Goal: Task Accomplishment & Management: Use online tool/utility

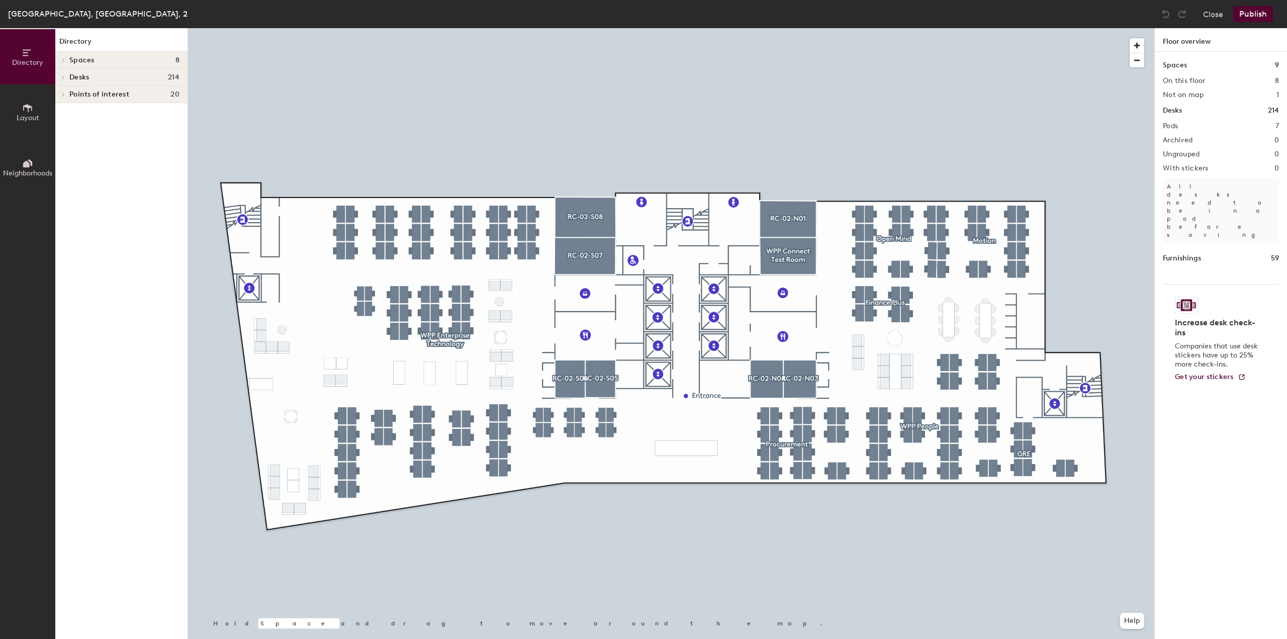
click at [24, 112] on icon at bounding box center [27, 108] width 11 height 11
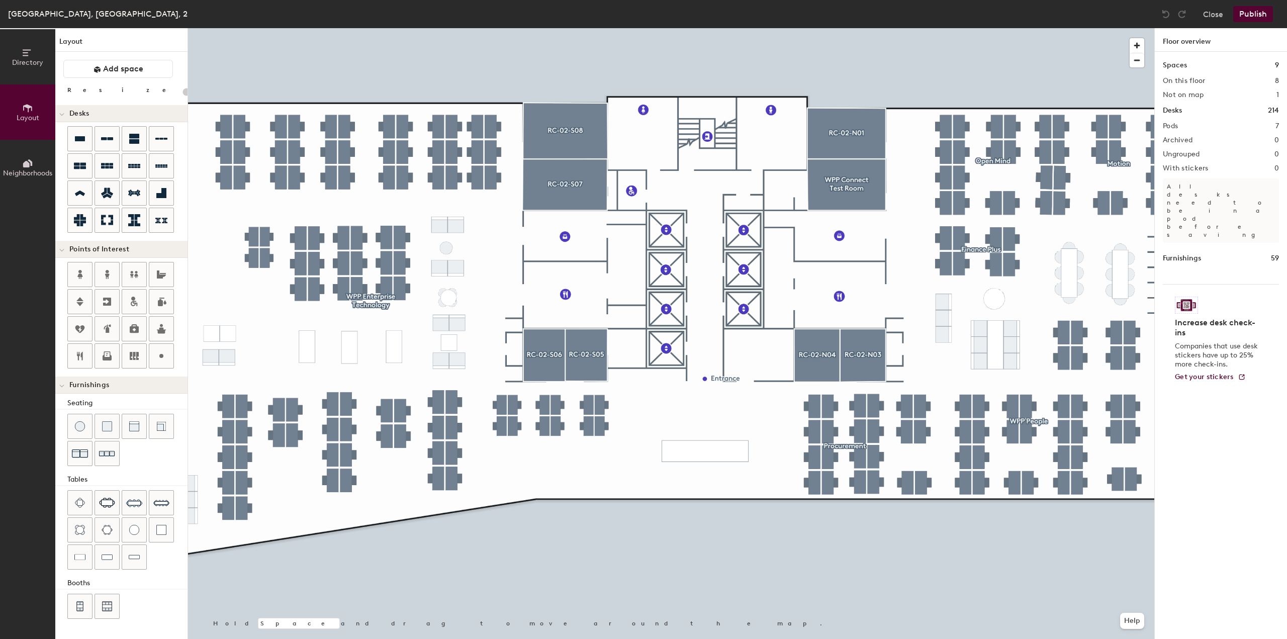
click at [25, 173] on span "Neighborhoods" at bounding box center [27, 173] width 49 height 9
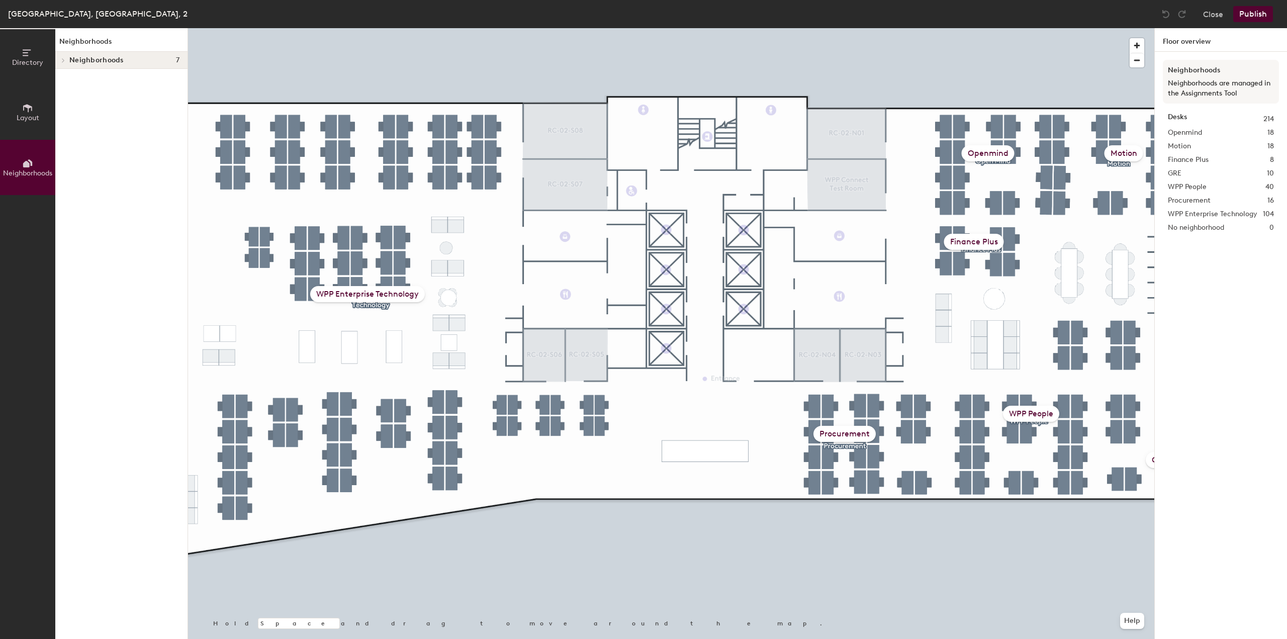
click at [20, 116] on span "Layout" at bounding box center [28, 118] width 23 height 9
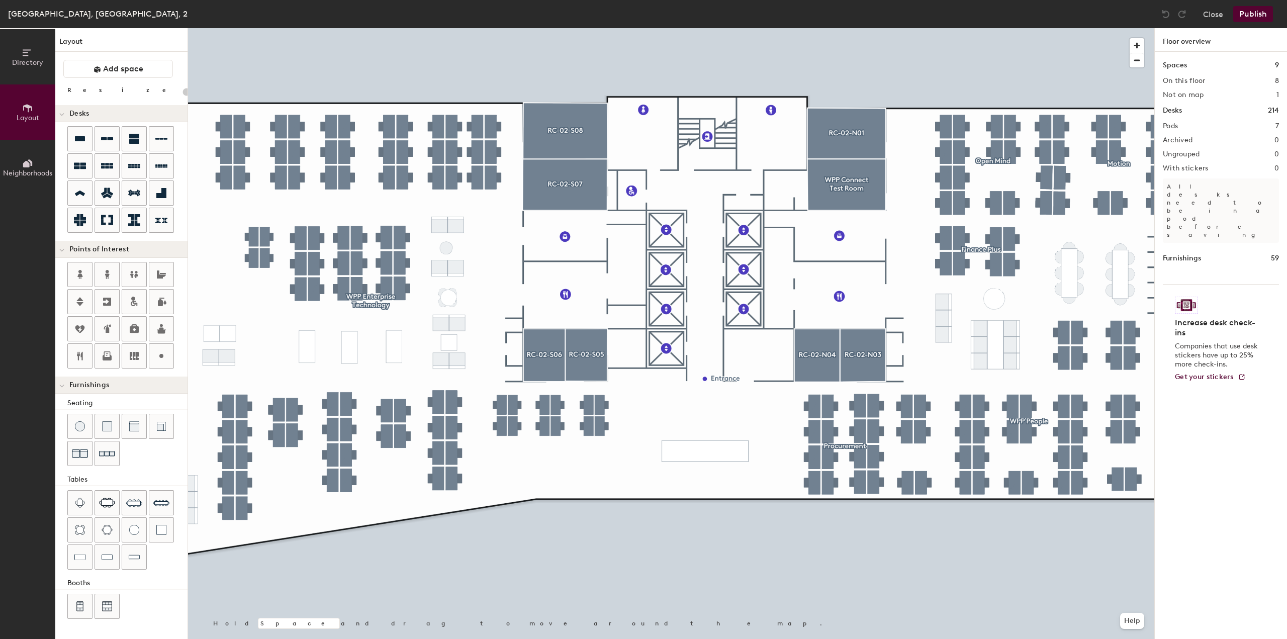
click at [32, 64] on span "Directory" at bounding box center [27, 62] width 31 height 9
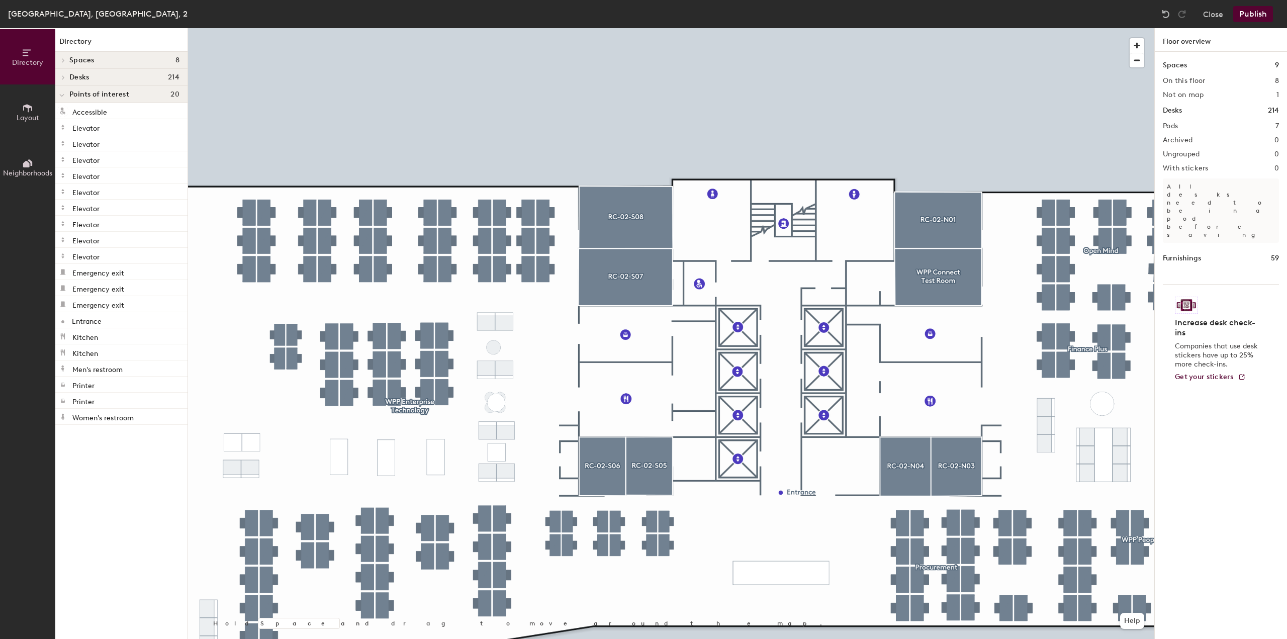
click at [98, 99] on div "Points of interest 20" at bounding box center [121, 94] width 132 height 17
click at [62, 98] on div at bounding box center [61, 94] width 13 height 17
click at [63, 60] on icon at bounding box center [63, 60] width 4 height 5
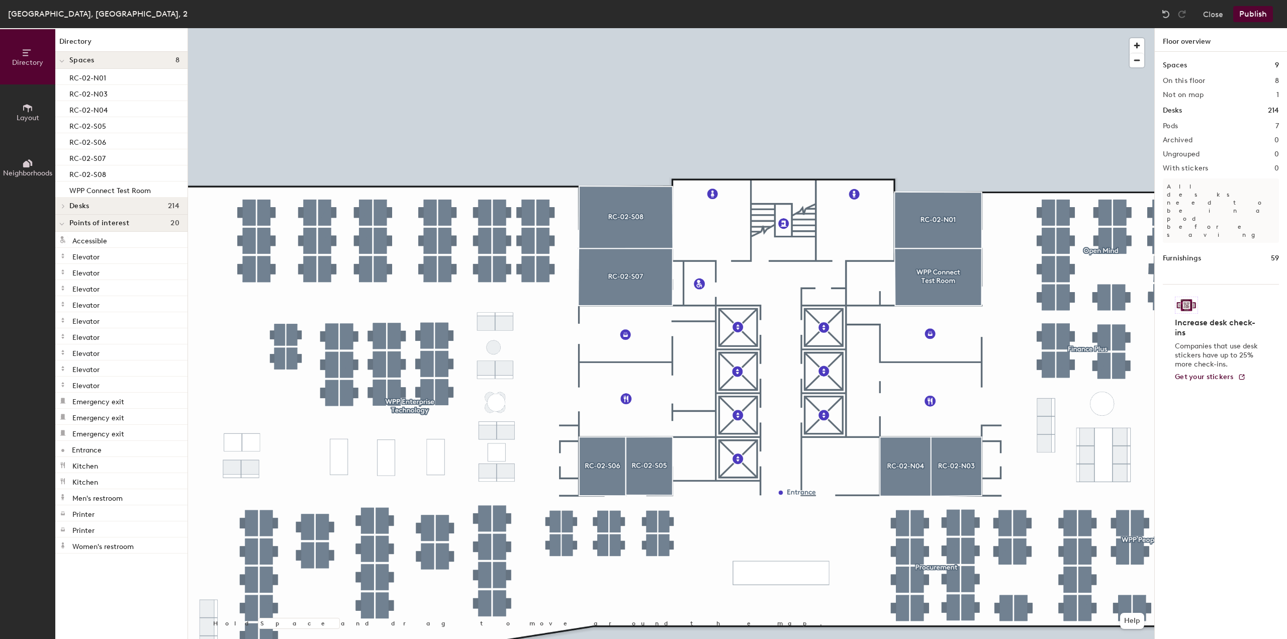
click at [28, 117] on span "Layout" at bounding box center [28, 118] width 23 height 9
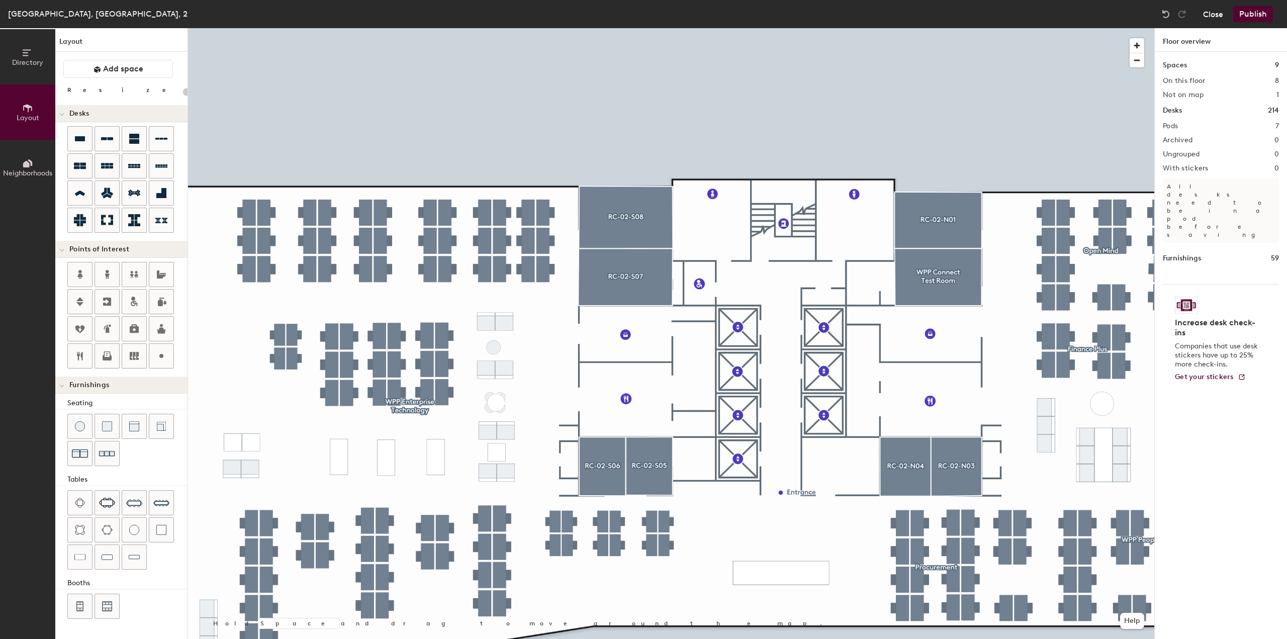
click at [1210, 16] on button "Close" at bounding box center [1213, 14] width 20 height 16
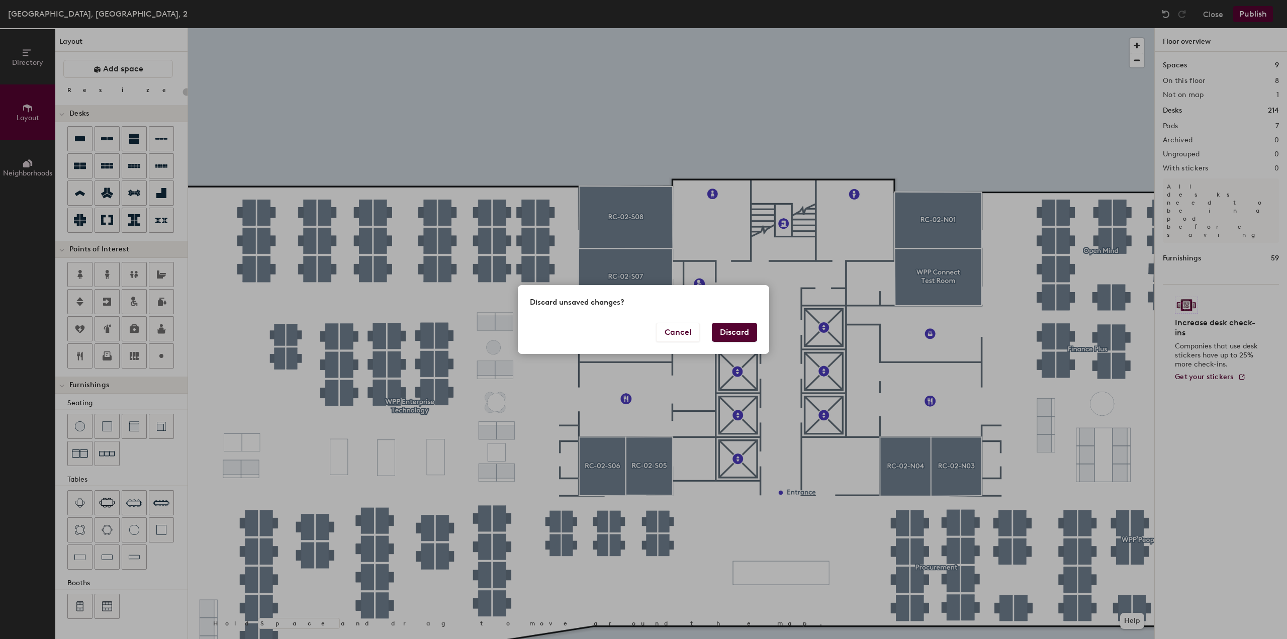
click at [724, 331] on button "Discard" at bounding box center [734, 332] width 45 height 19
type input "20"
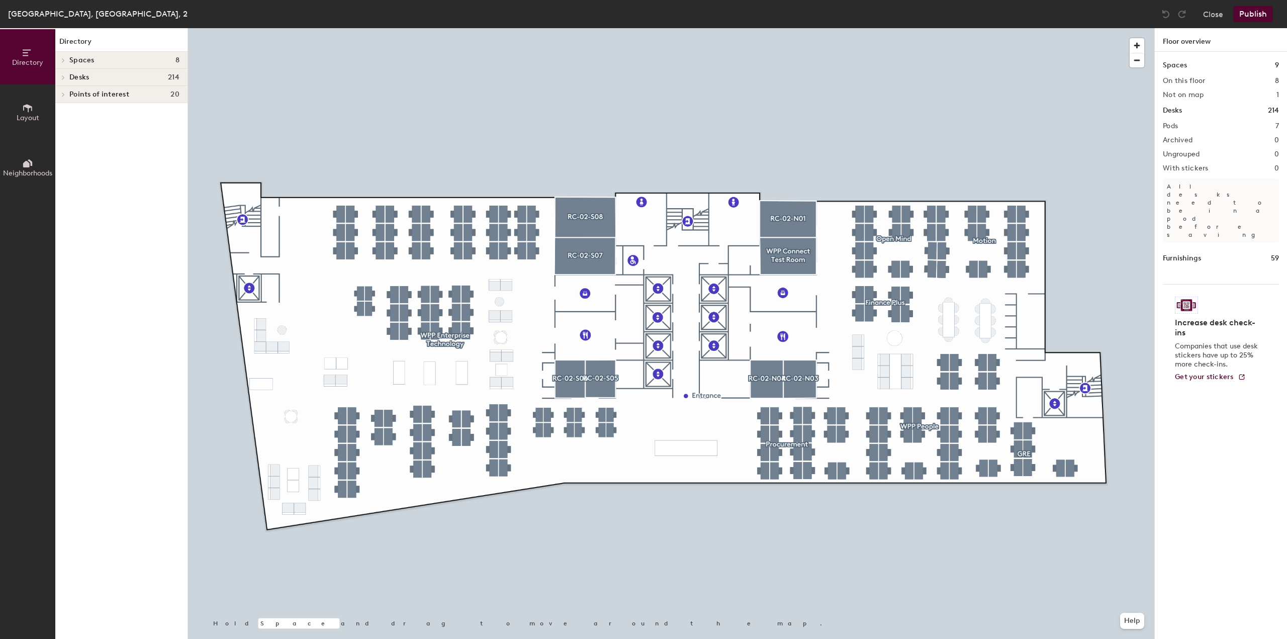
click at [1190, 253] on h1 "Furnishings" at bounding box center [1182, 258] width 38 height 11
click at [1211, 253] on div "Furnishings 59" at bounding box center [1221, 258] width 116 height 11
click at [1181, 253] on h1 "Furnishings" at bounding box center [1182, 258] width 38 height 11
click at [67, 94] on div at bounding box center [62, 94] width 11 height 5
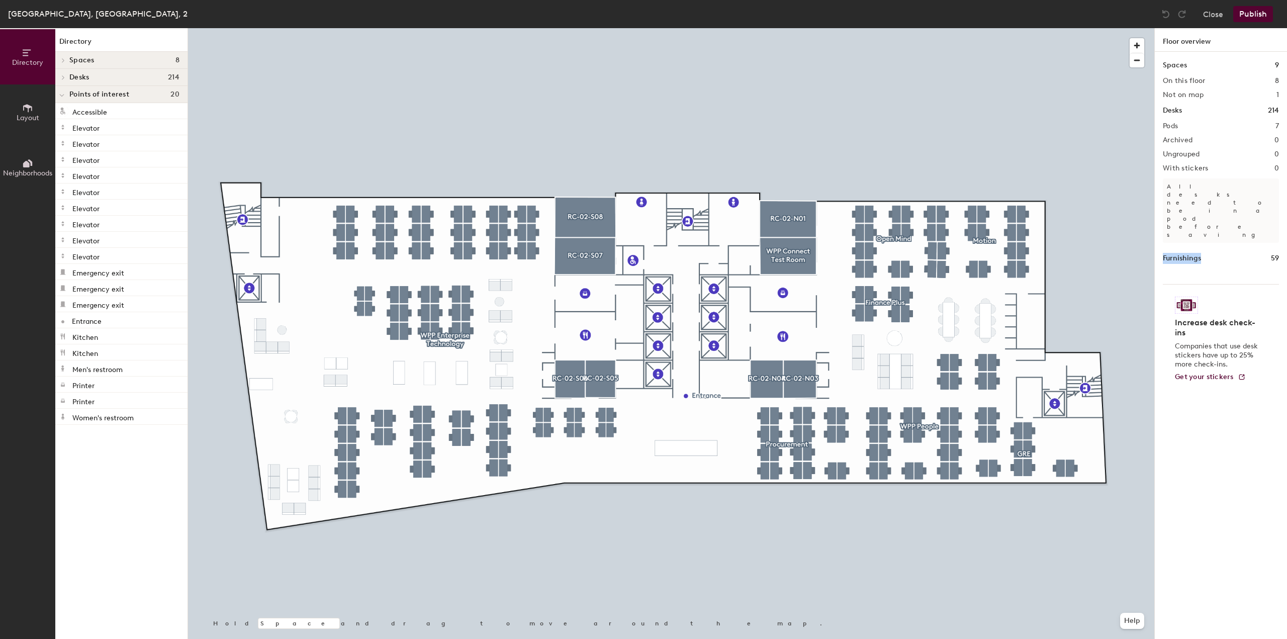
click at [26, 114] on span "Layout" at bounding box center [28, 118] width 23 height 9
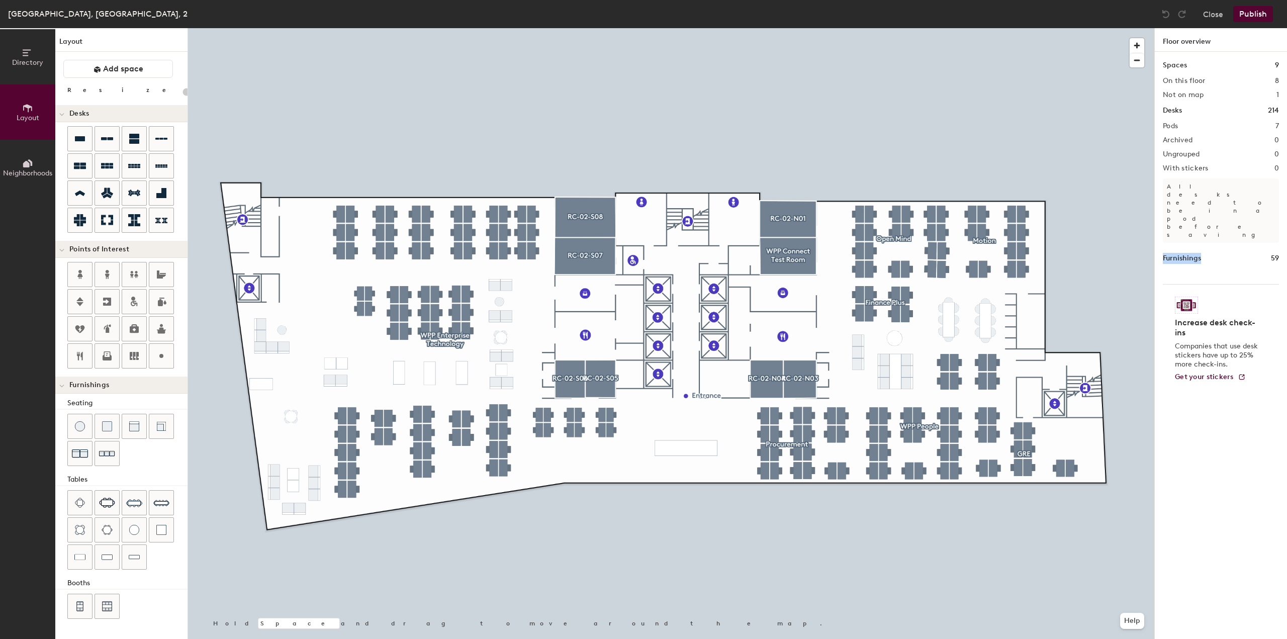
click at [31, 169] on span "Neighborhoods" at bounding box center [27, 173] width 49 height 9
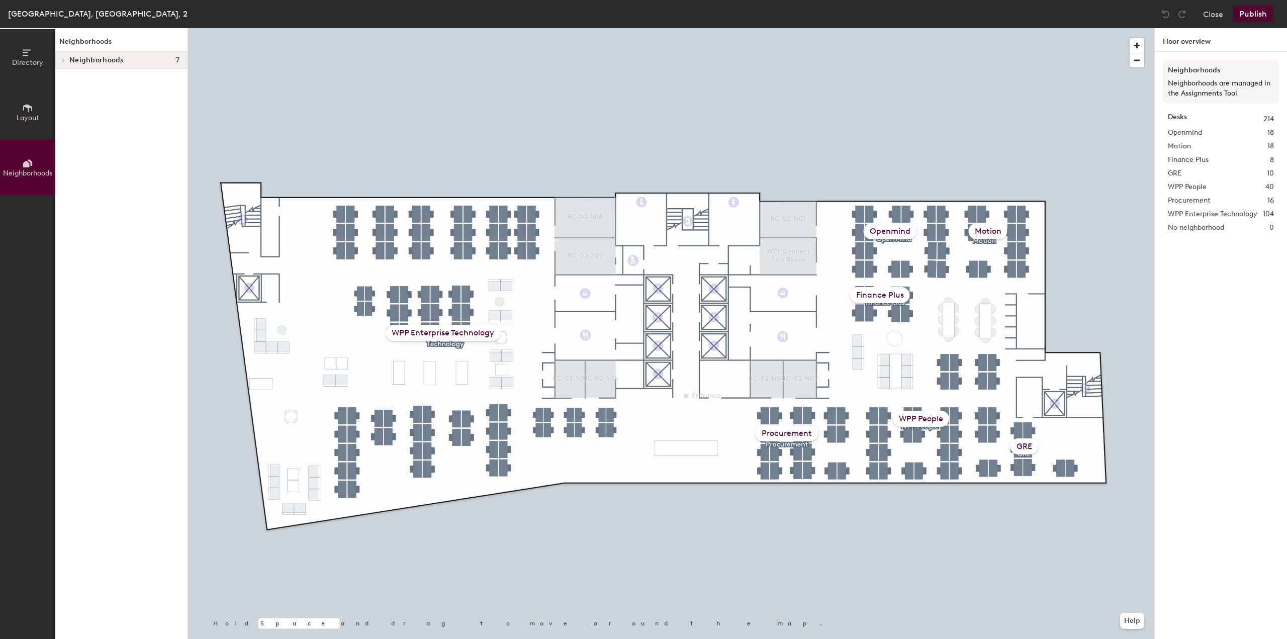
click at [22, 108] on icon at bounding box center [27, 108] width 11 height 11
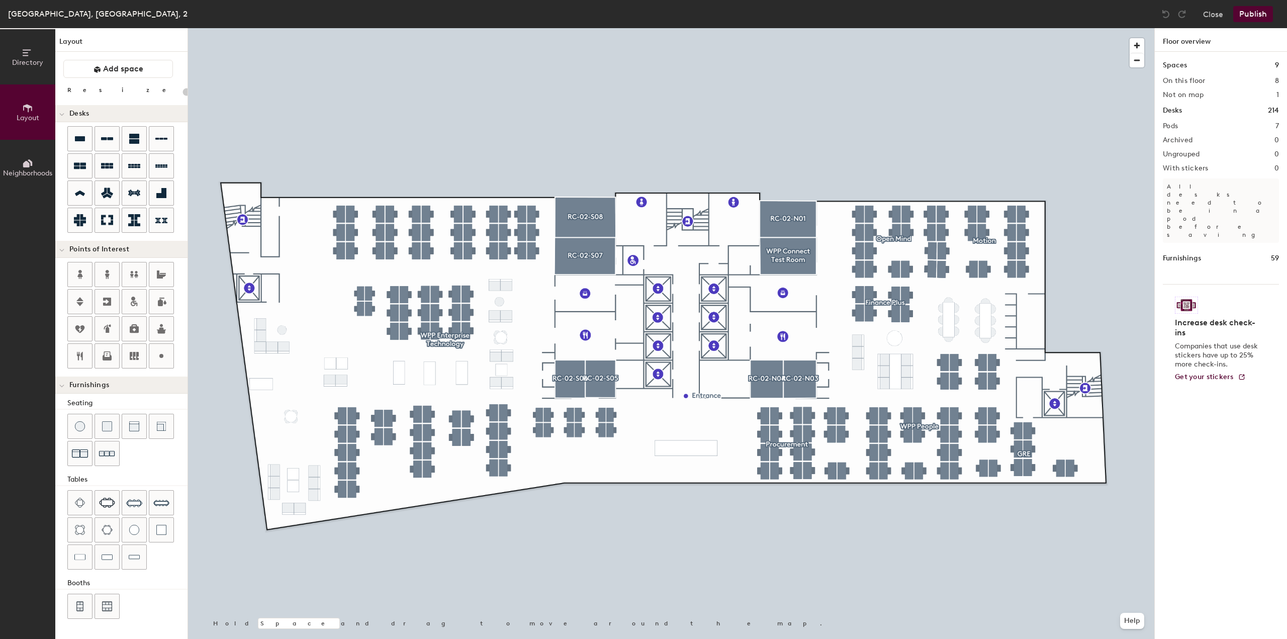
click at [24, 60] on span "Directory" at bounding box center [27, 62] width 31 height 9
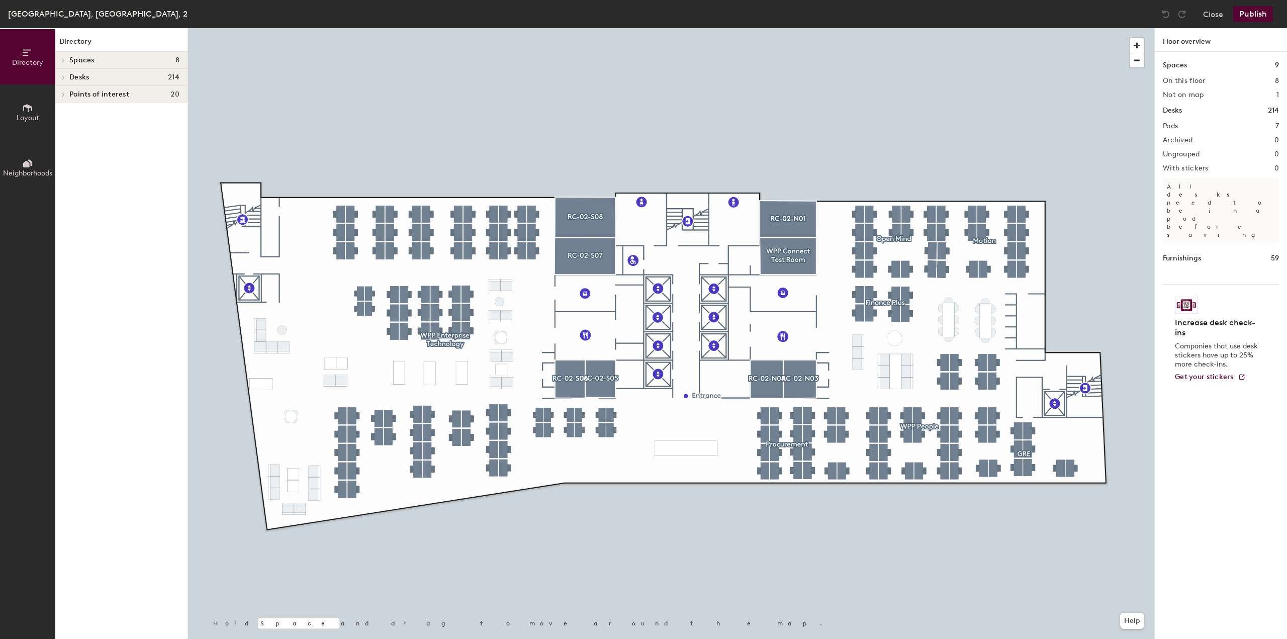
click at [63, 60] on icon at bounding box center [63, 60] width 4 height 5
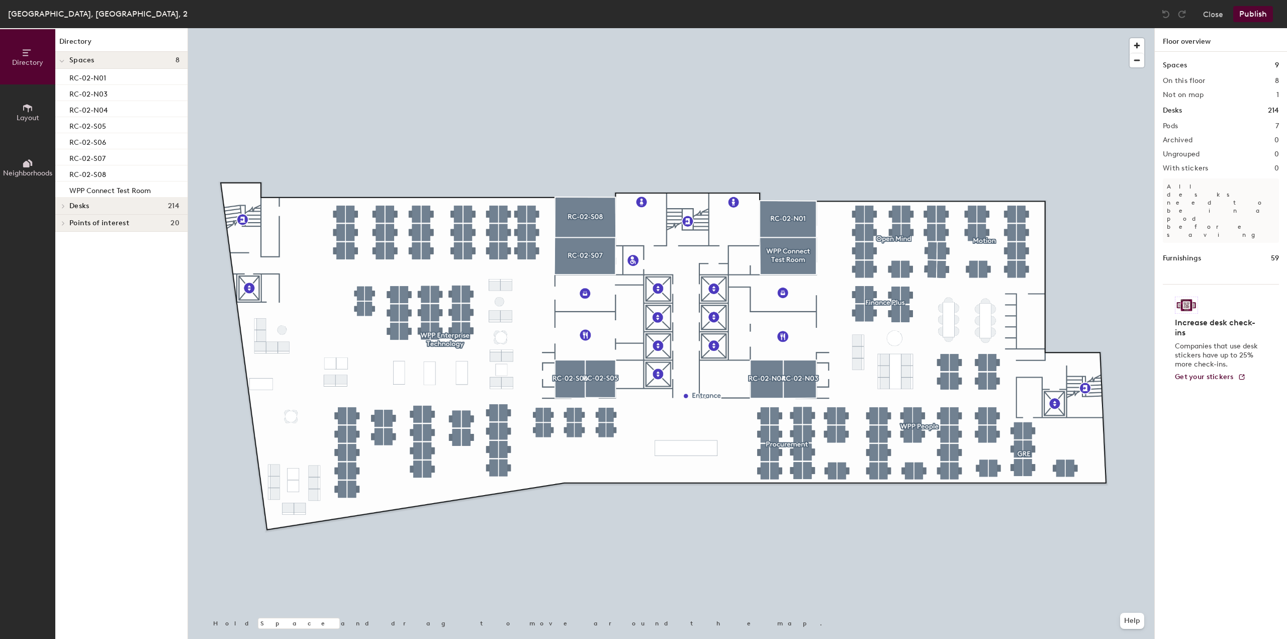
click at [64, 206] on icon at bounding box center [63, 206] width 4 height 5
click at [65, 345] on icon at bounding box center [63, 342] width 4 height 5
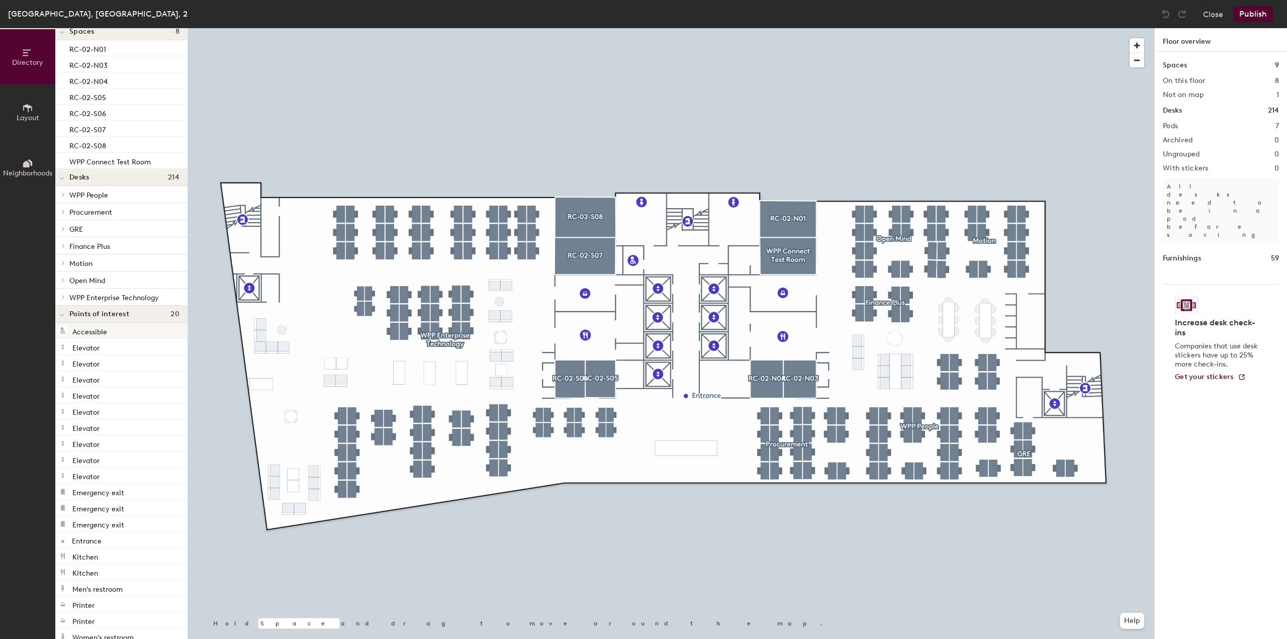
scroll to position [42, 0]
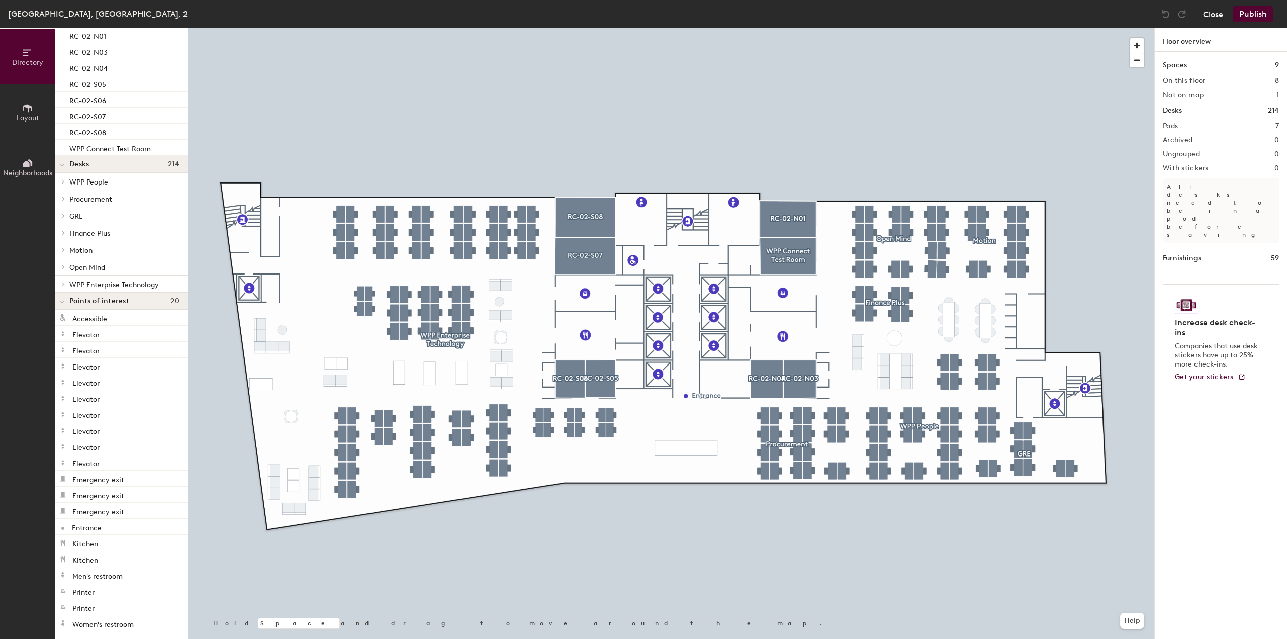
click at [1217, 15] on button "Close" at bounding box center [1213, 14] width 20 height 16
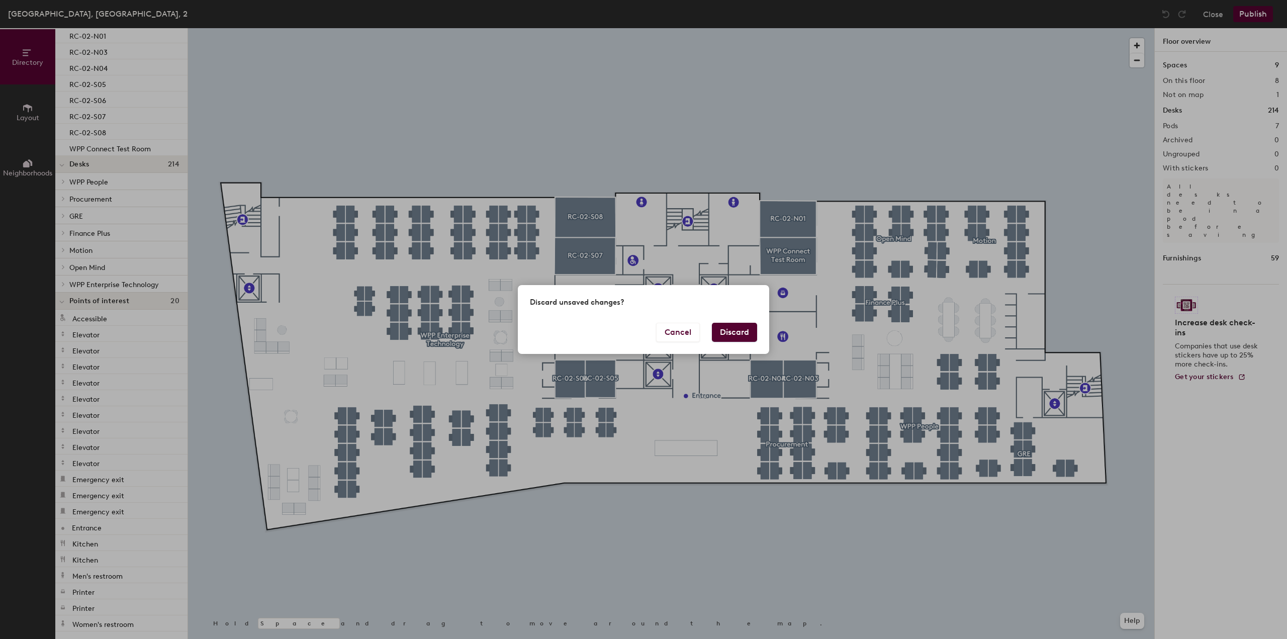
click at [725, 331] on button "Discard" at bounding box center [734, 332] width 45 height 19
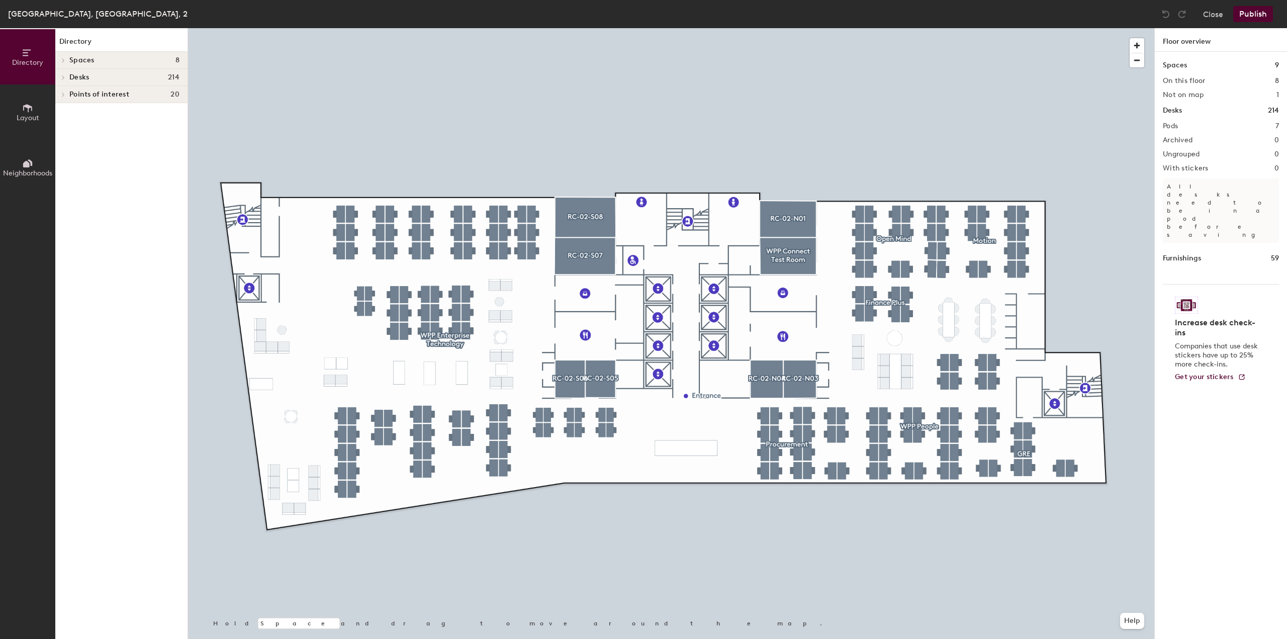
click at [62, 92] on icon at bounding box center [63, 94] width 4 height 5
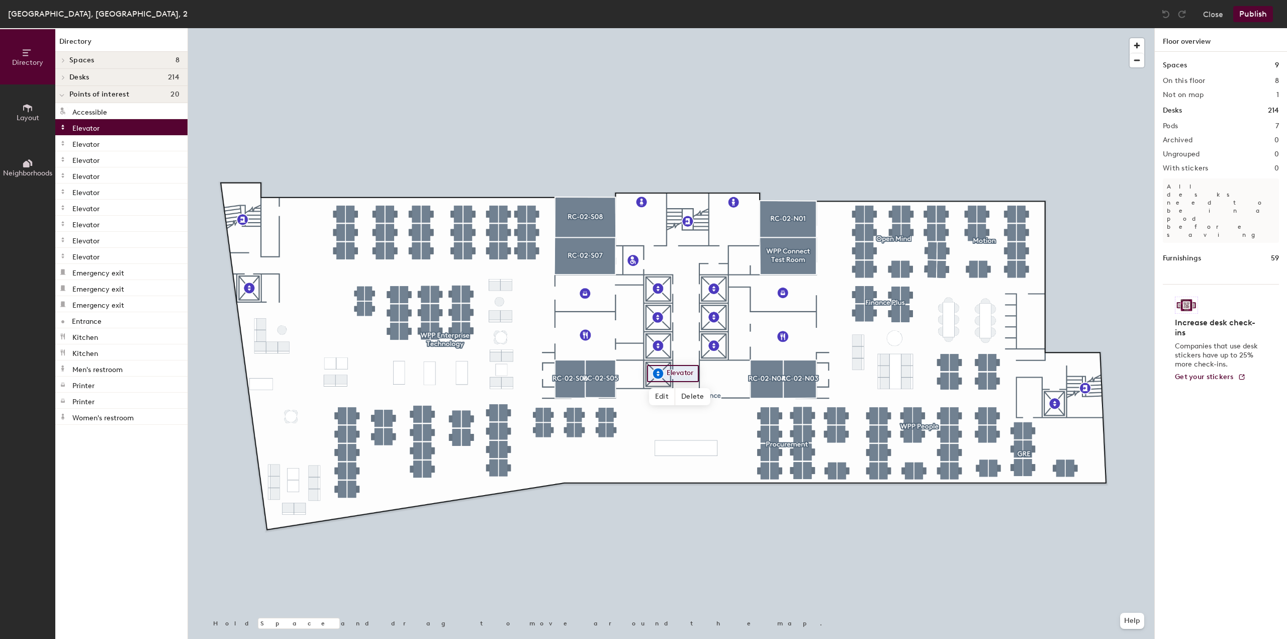
click at [102, 126] on div "Elevator" at bounding box center [121, 127] width 132 height 16
click at [100, 143] on div "Elevator" at bounding box center [121, 143] width 132 height 16
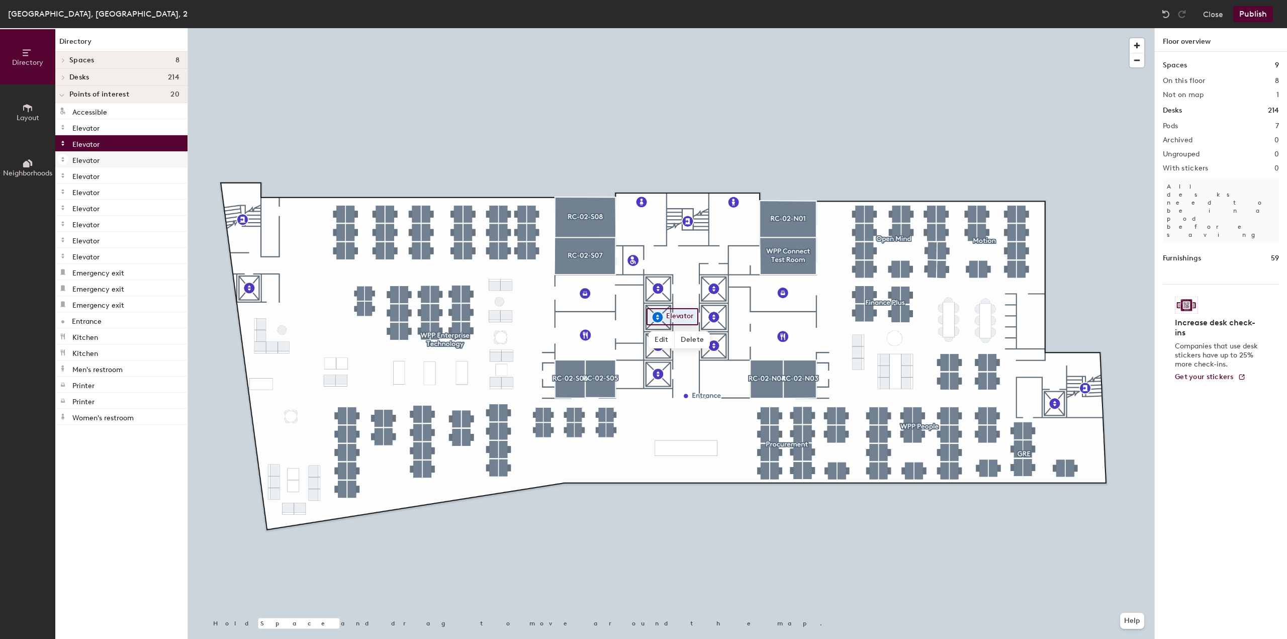
click at [98, 159] on p "Elevator" at bounding box center [85, 159] width 27 height 12
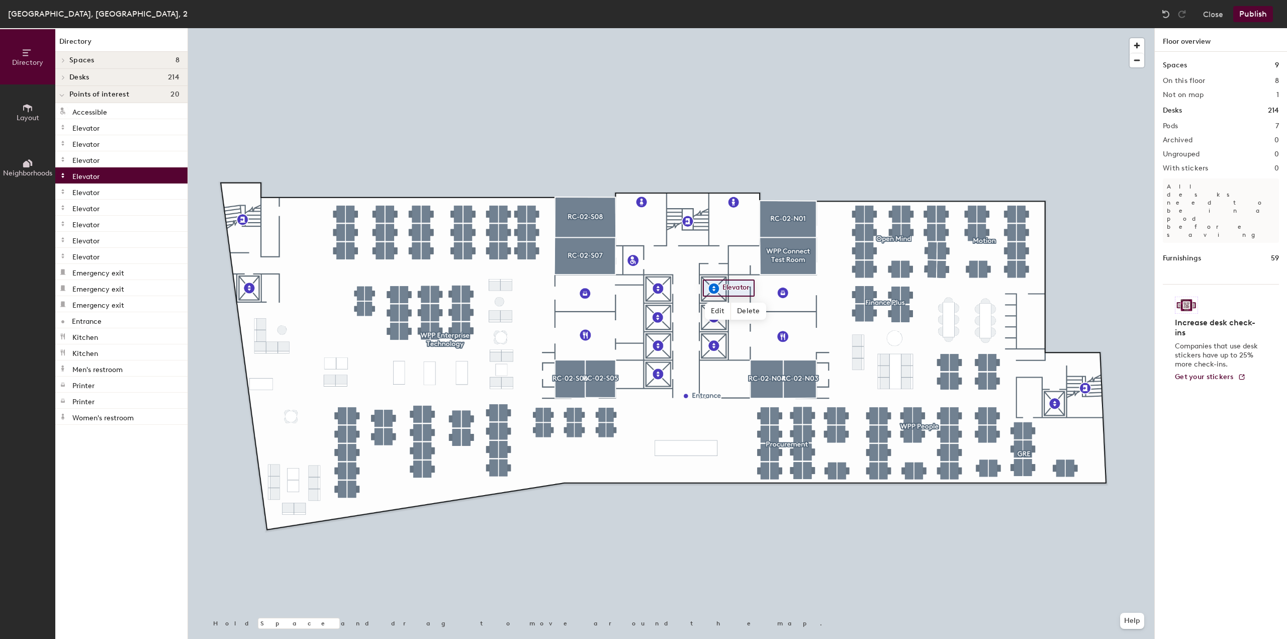
click at [94, 172] on p "Elevator" at bounding box center [85, 175] width 27 height 12
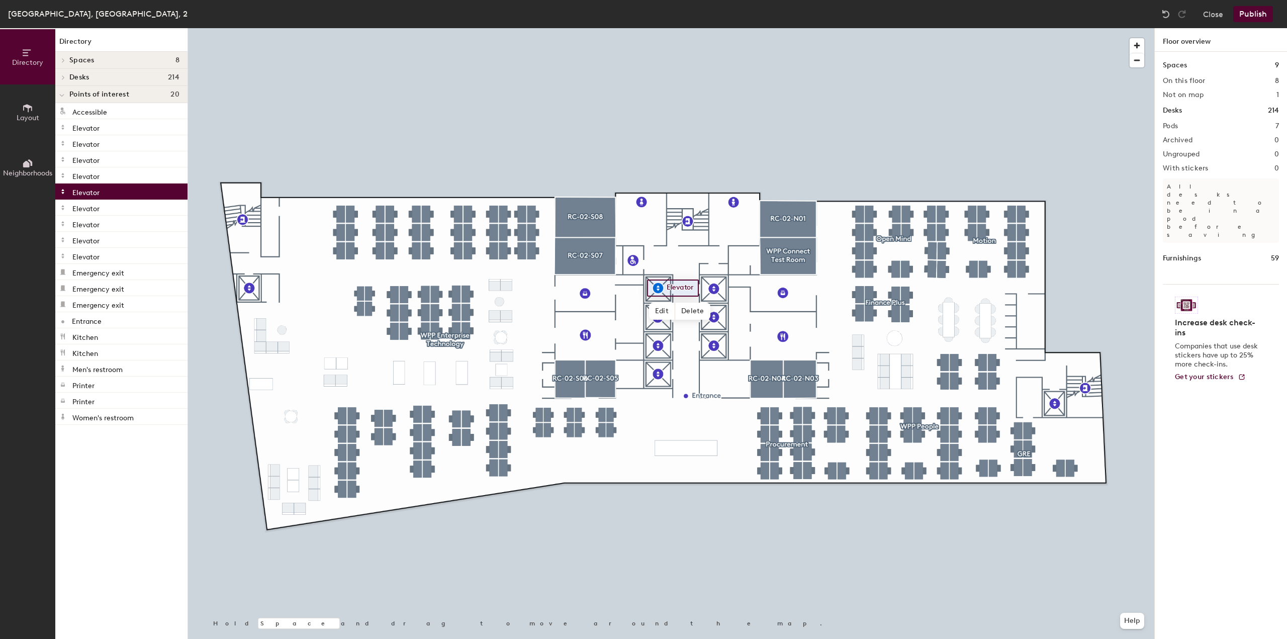
click at [87, 192] on p "Elevator" at bounding box center [85, 192] width 27 height 12
click at [85, 203] on p "Elevator" at bounding box center [85, 208] width 27 height 12
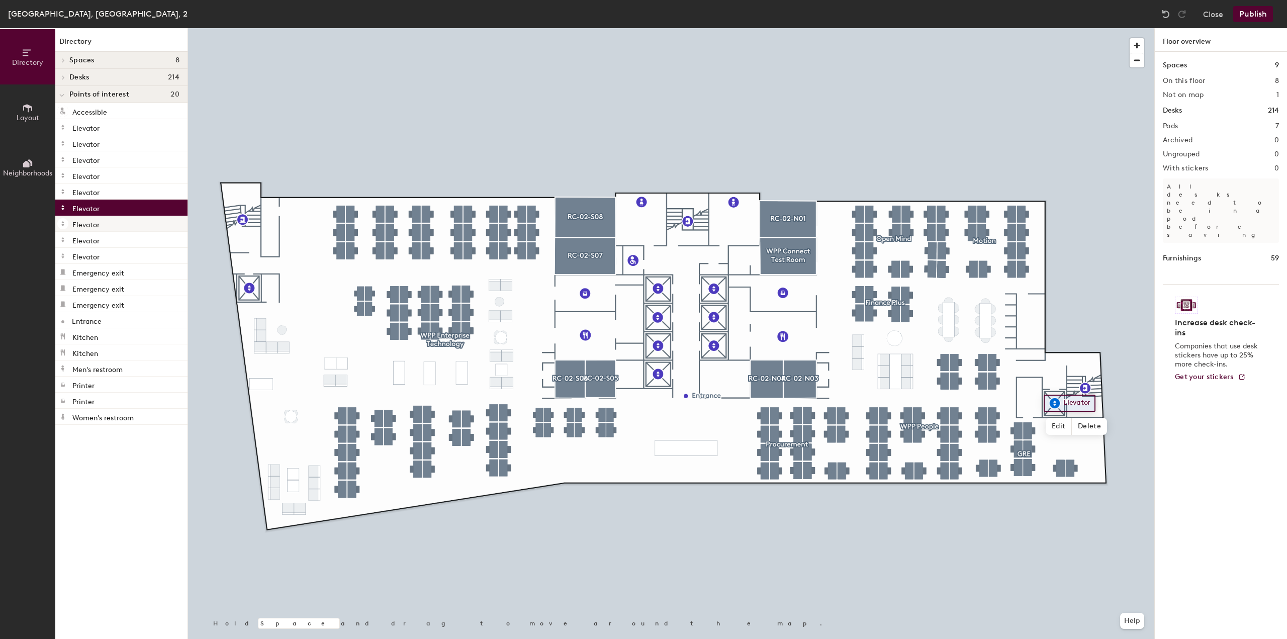
click at [85, 220] on p "Elevator" at bounding box center [85, 224] width 27 height 12
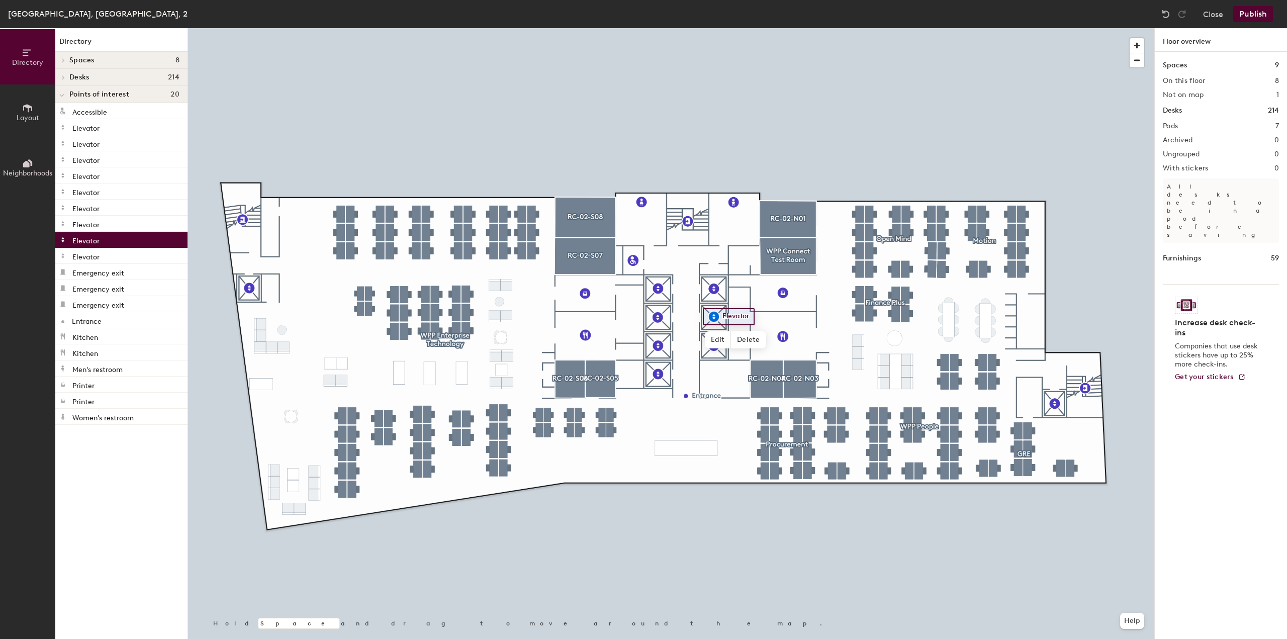
click at [86, 237] on p "Elevator" at bounding box center [85, 240] width 27 height 12
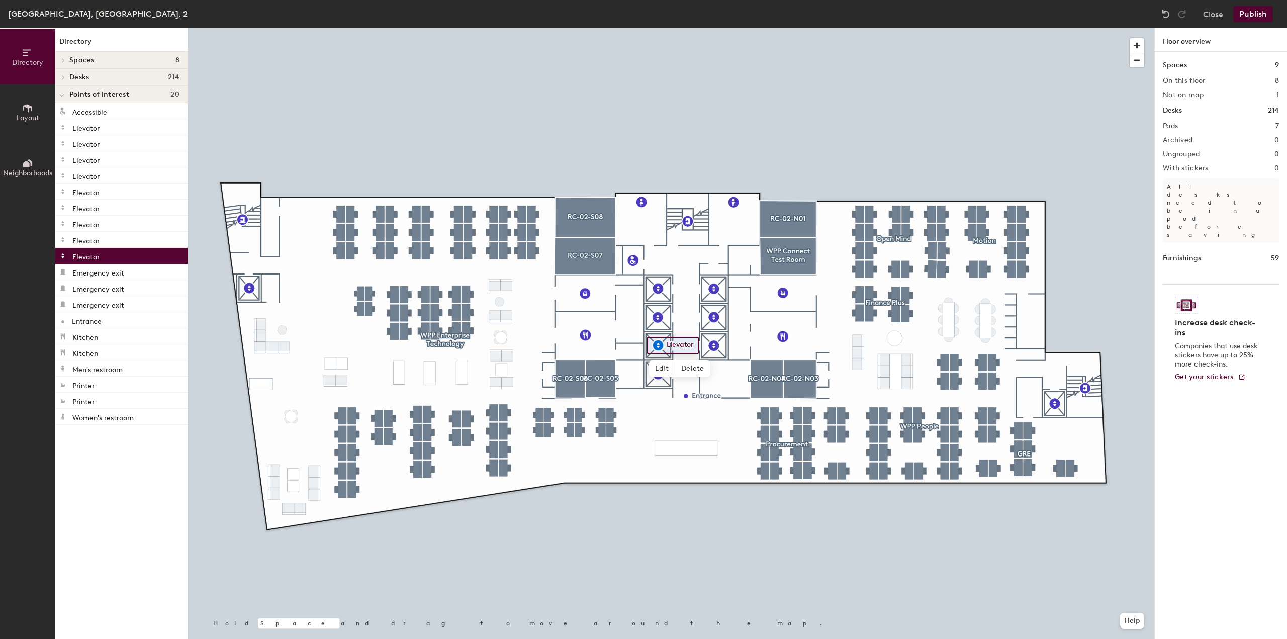
click at [86, 254] on p "Elevator" at bounding box center [85, 256] width 27 height 12
click at [31, 117] on span "Layout" at bounding box center [28, 118] width 23 height 9
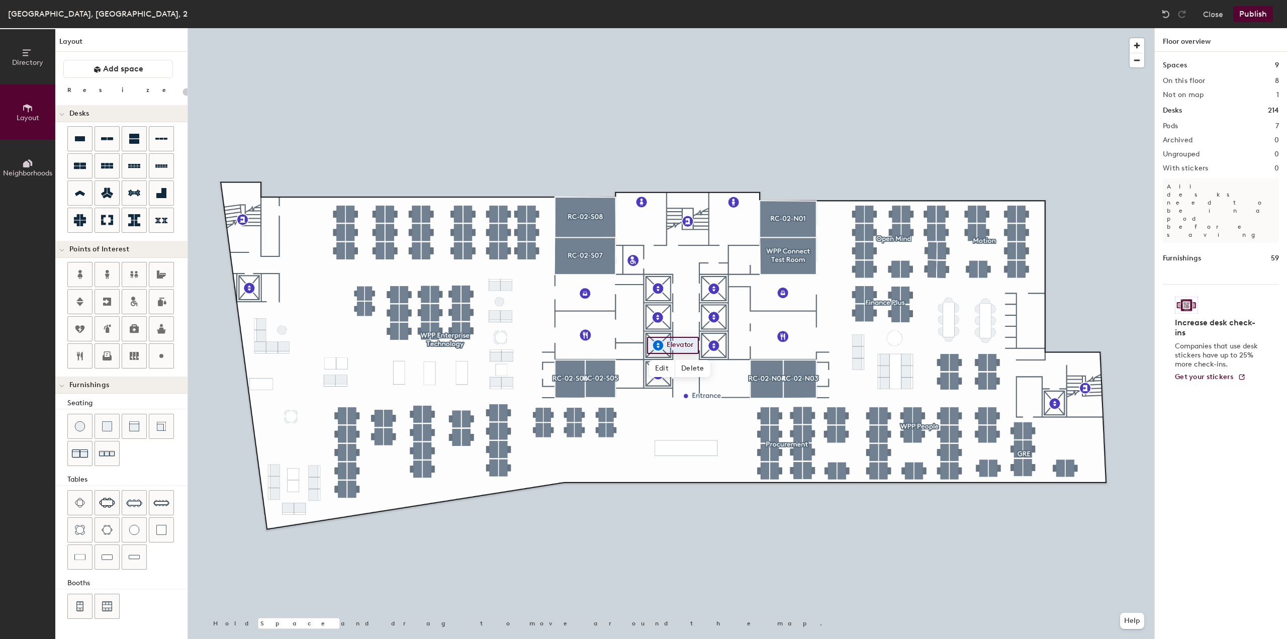
click at [31, 169] on span "Neighborhoods" at bounding box center [27, 173] width 49 height 9
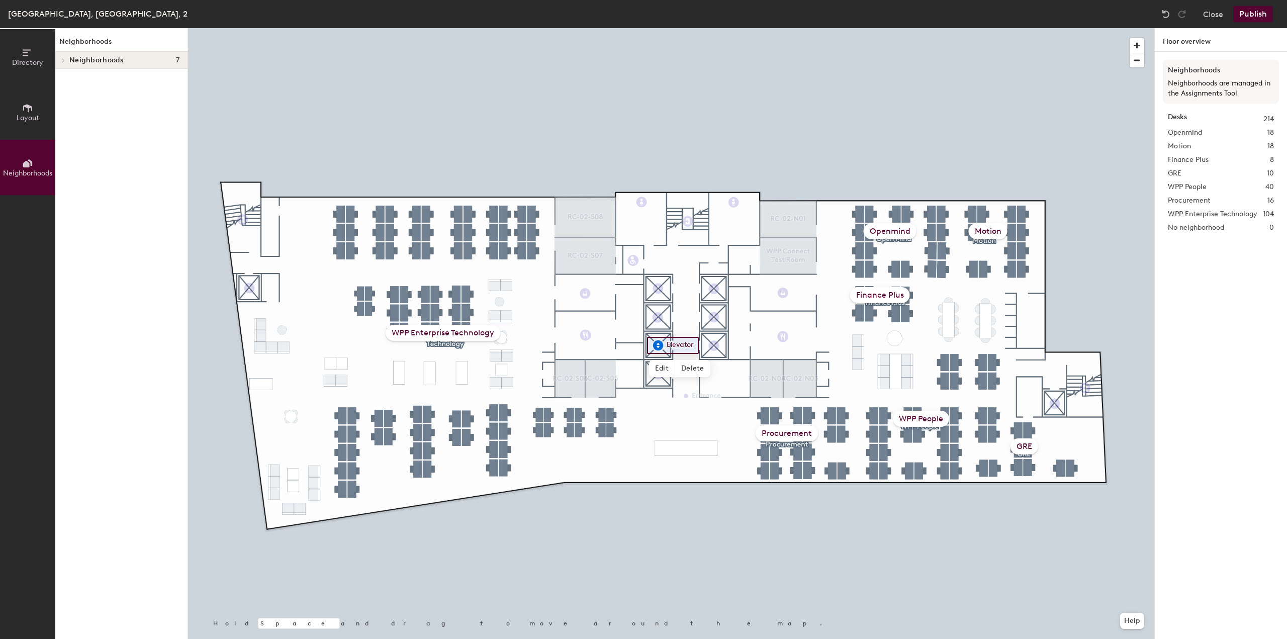
click at [65, 61] on icon at bounding box center [63, 60] width 4 height 5
click at [98, 182] on p "WPP Enterprise Technology" at bounding box center [124, 179] width 110 height 13
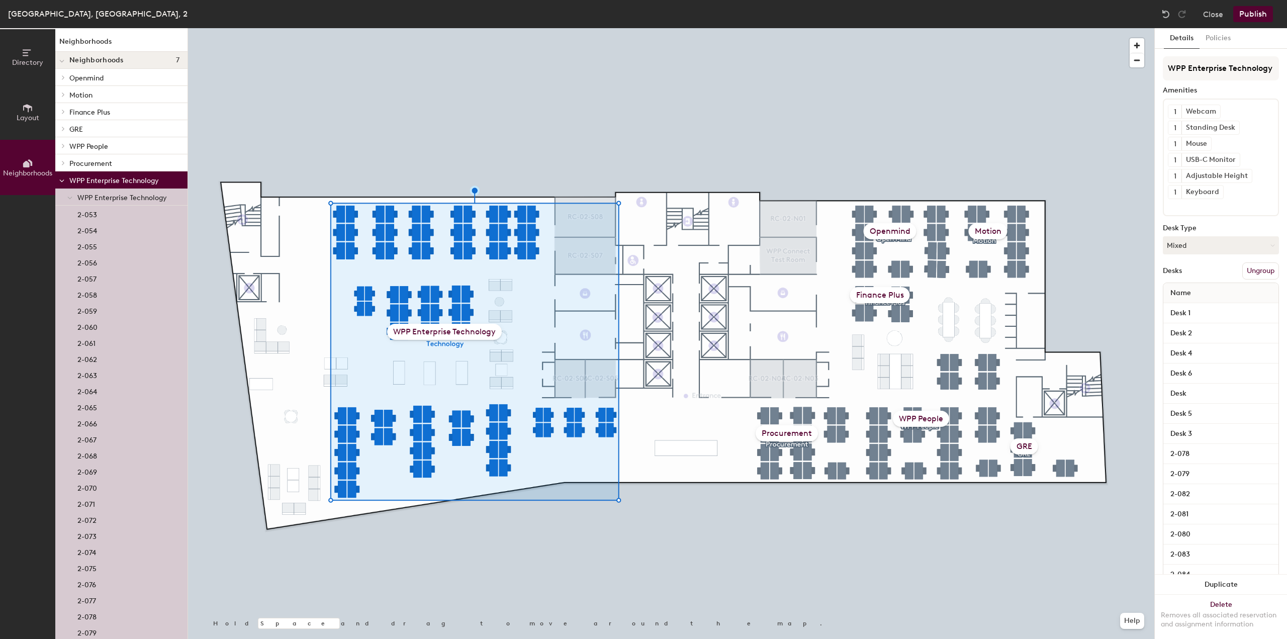
click at [94, 163] on p "Procurement" at bounding box center [124, 162] width 110 height 13
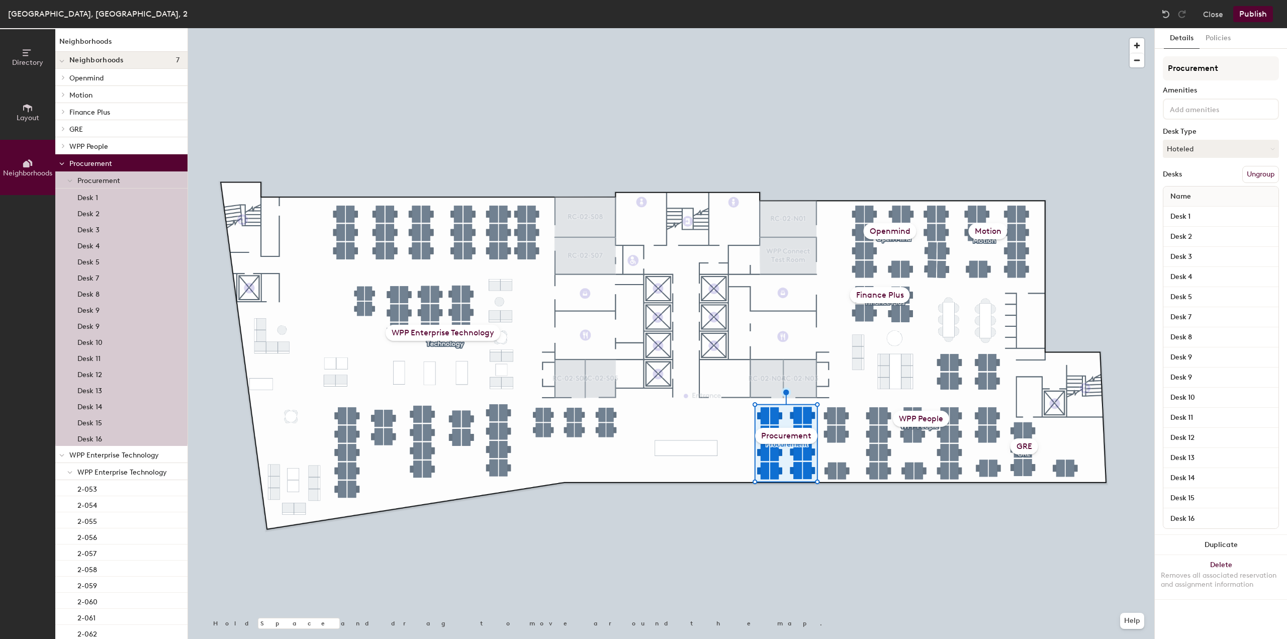
click at [95, 137] on div "WPP People" at bounding box center [121, 145] width 132 height 17
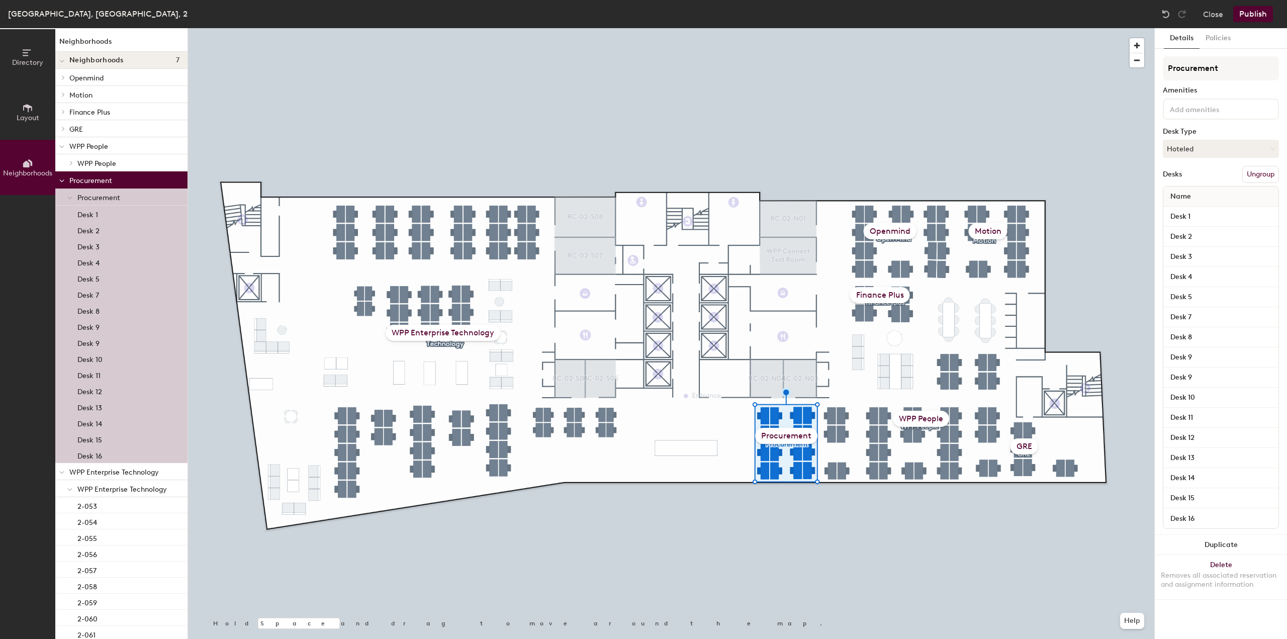
click at [90, 127] on p "GRE" at bounding box center [124, 128] width 110 height 13
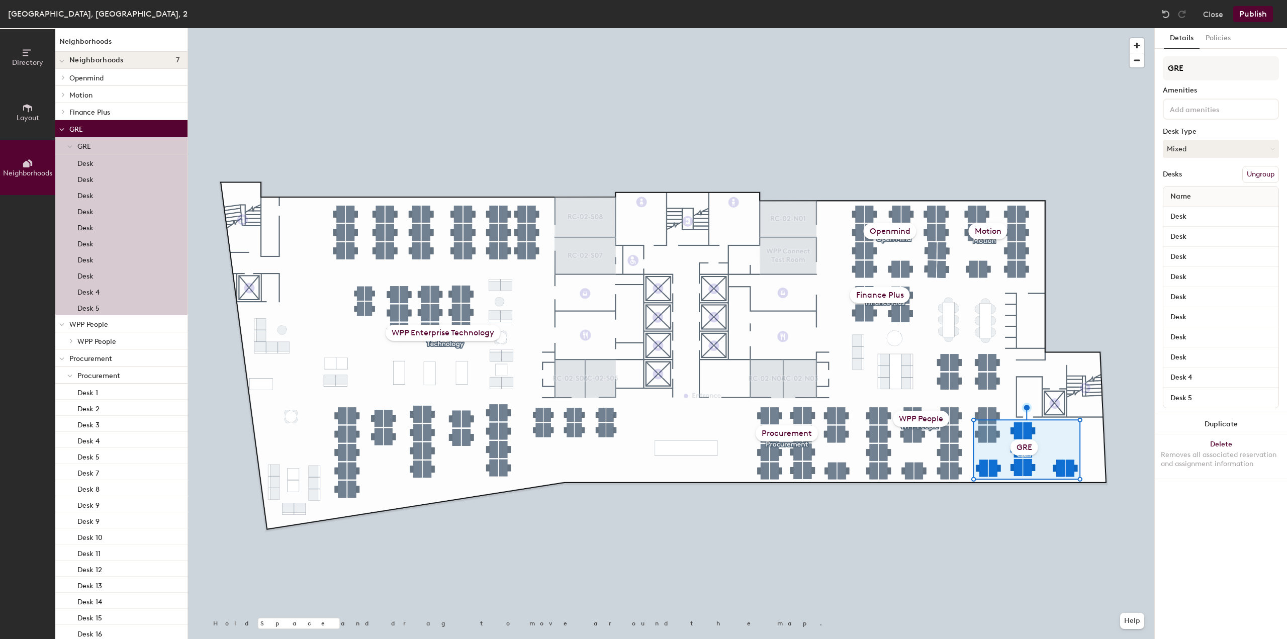
click at [89, 109] on p "Finance Plus" at bounding box center [124, 111] width 110 height 13
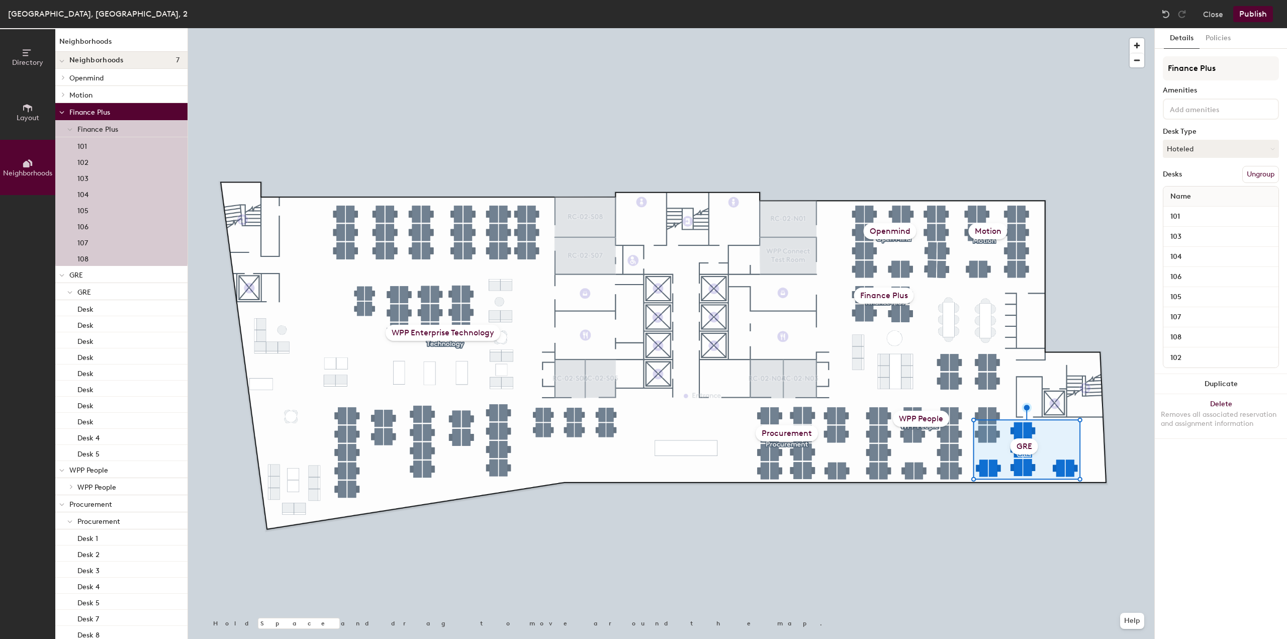
click at [87, 97] on p "Motion" at bounding box center [124, 94] width 110 height 13
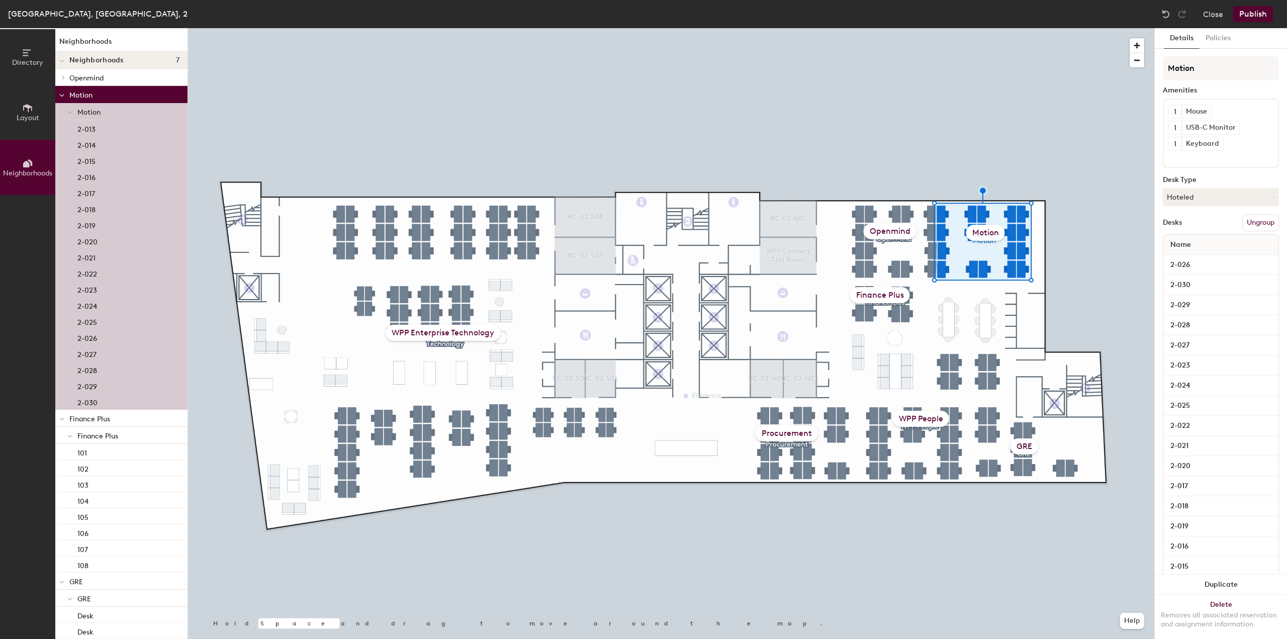
click at [90, 82] on p "Openmind" at bounding box center [124, 77] width 110 height 13
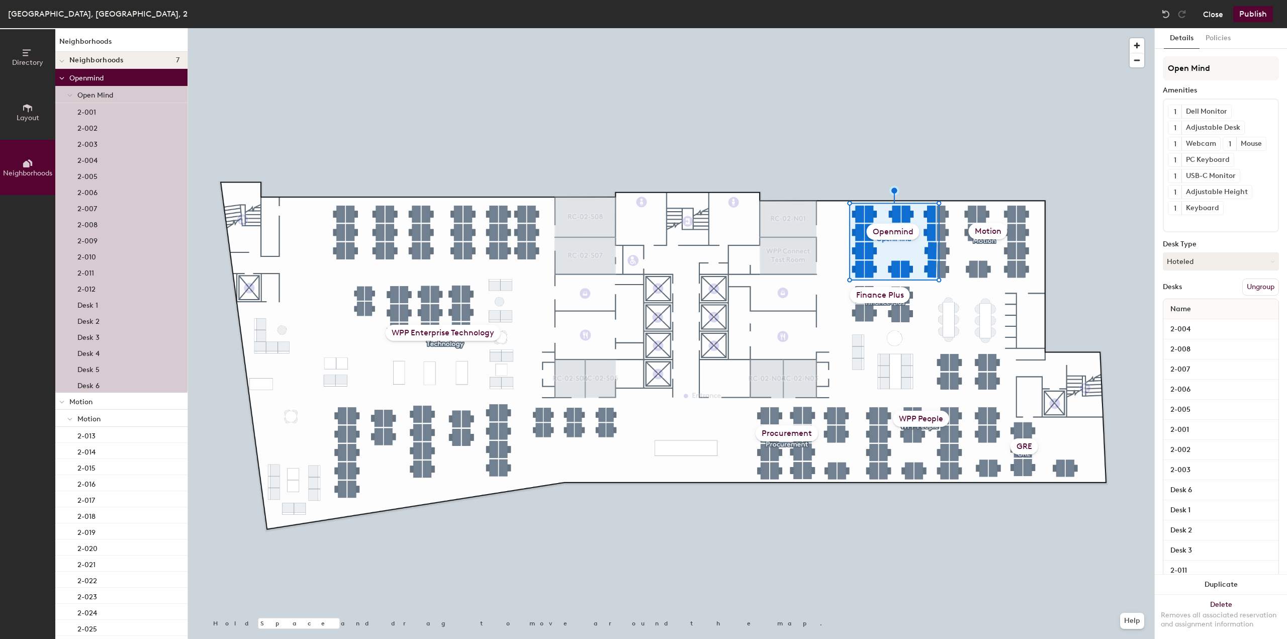
click at [1205, 15] on button "Close" at bounding box center [1213, 14] width 20 height 16
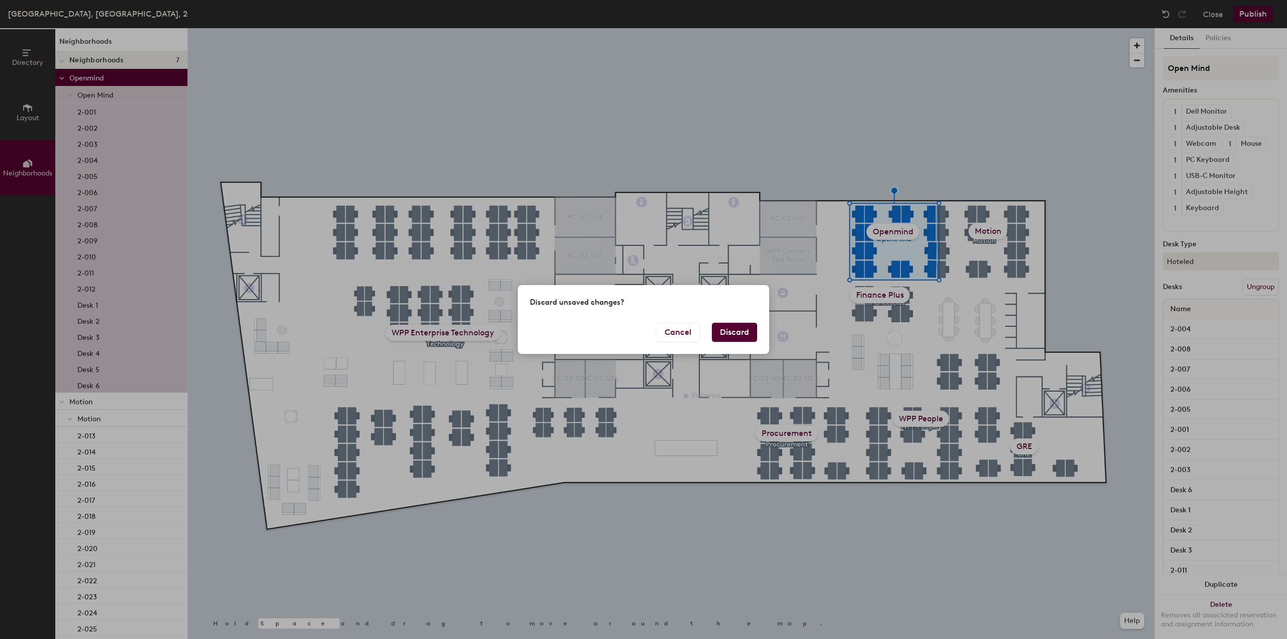
click at [732, 333] on button "Discard" at bounding box center [734, 332] width 45 height 19
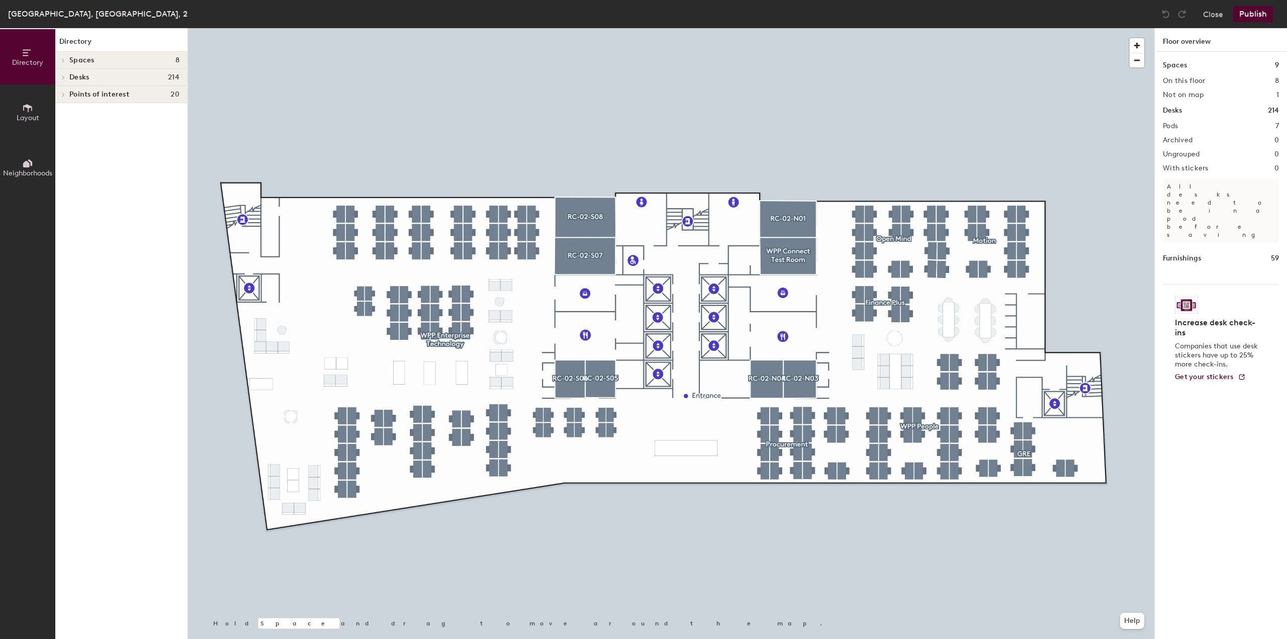
click at [61, 90] on div at bounding box center [61, 94] width 13 height 17
click at [31, 104] on icon at bounding box center [27, 108] width 11 height 11
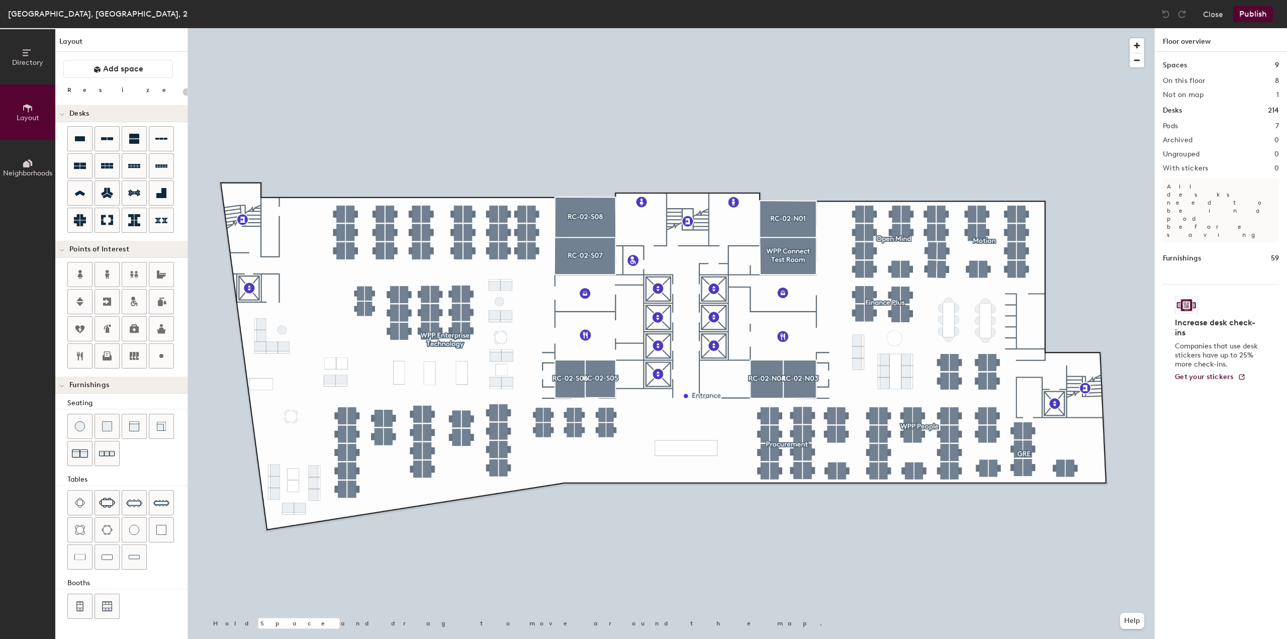
click at [25, 162] on icon at bounding box center [26, 164] width 7 height 7
